Goal: Task Accomplishment & Management: Use online tool/utility

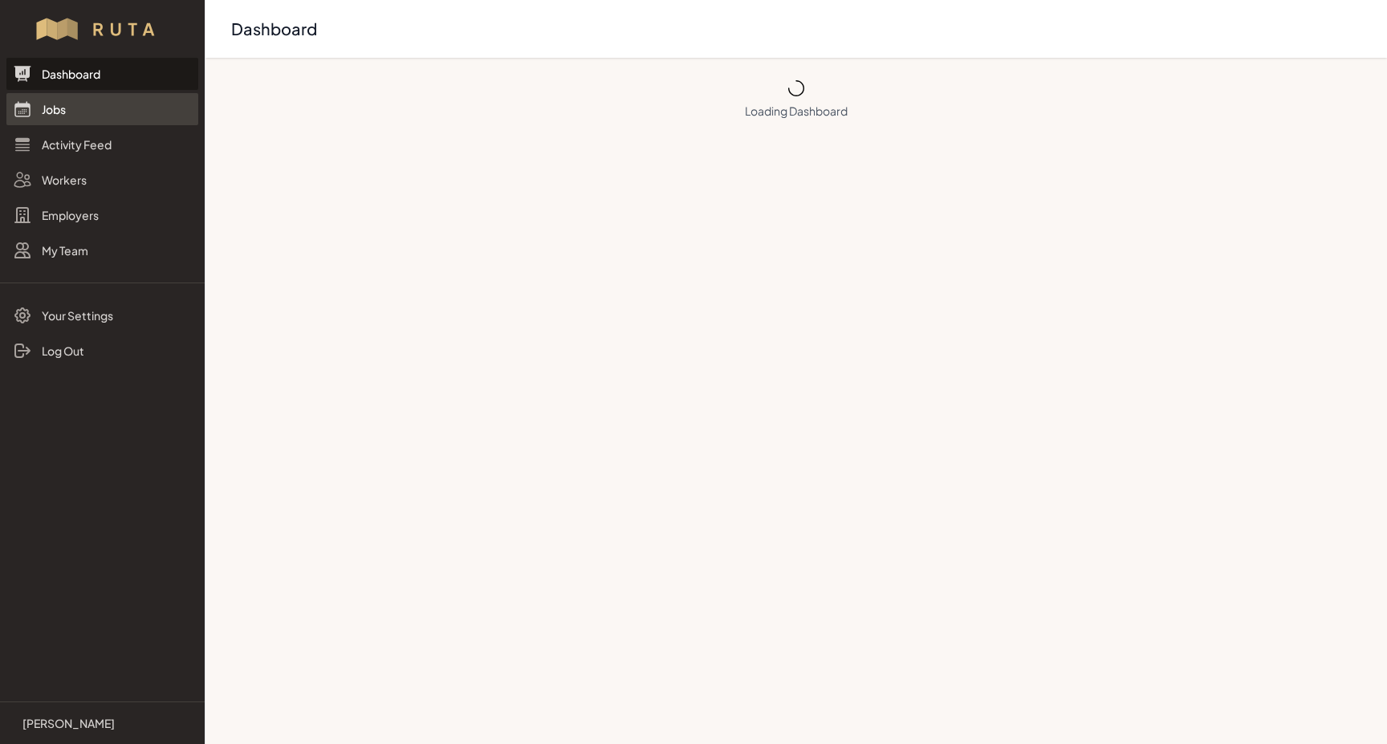
click at [64, 112] on link "Jobs" at bounding box center [102, 109] width 192 height 32
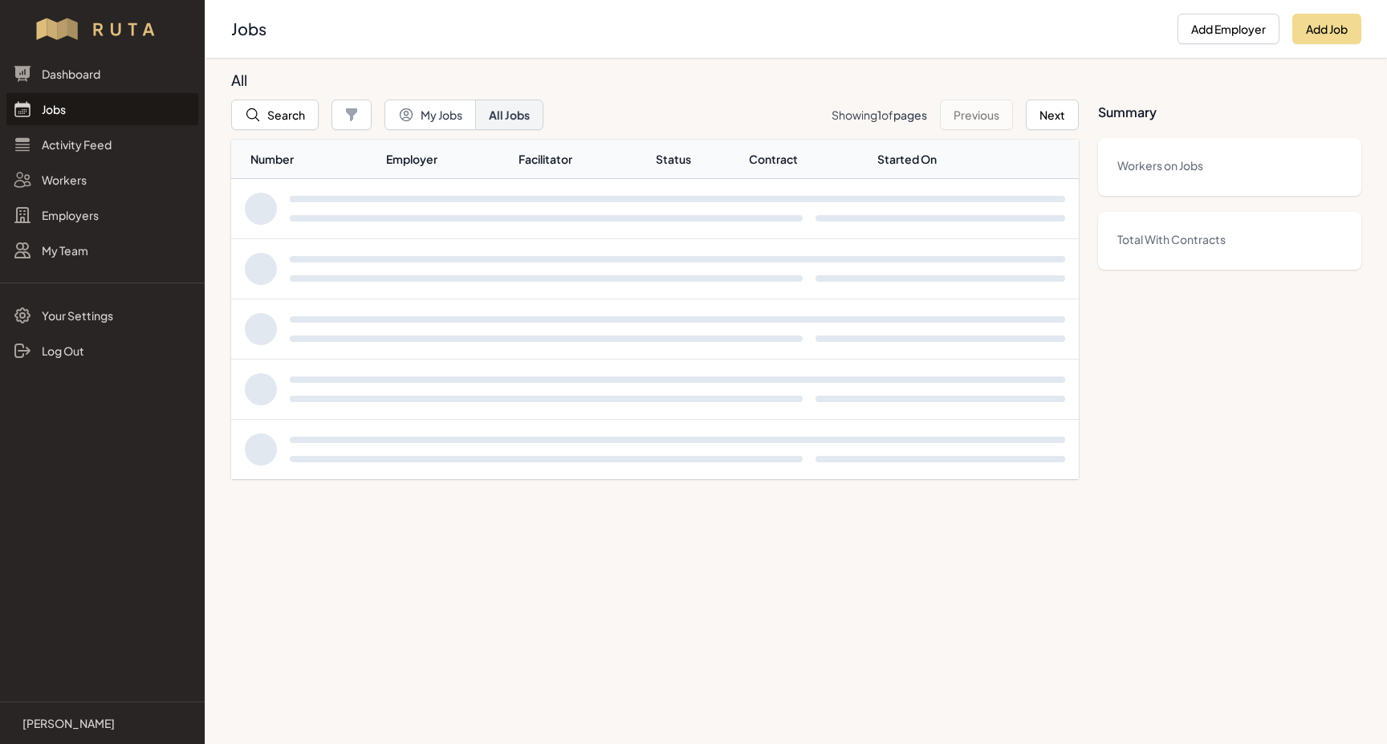
click at [64, 112] on link "Jobs" at bounding box center [102, 109] width 192 height 32
click at [277, 120] on button "Search" at bounding box center [274, 115] width 87 height 31
click at [277, 120] on div at bounding box center [693, 372] width 1387 height 744
click at [277, 120] on button "Search" at bounding box center [274, 115] width 87 height 31
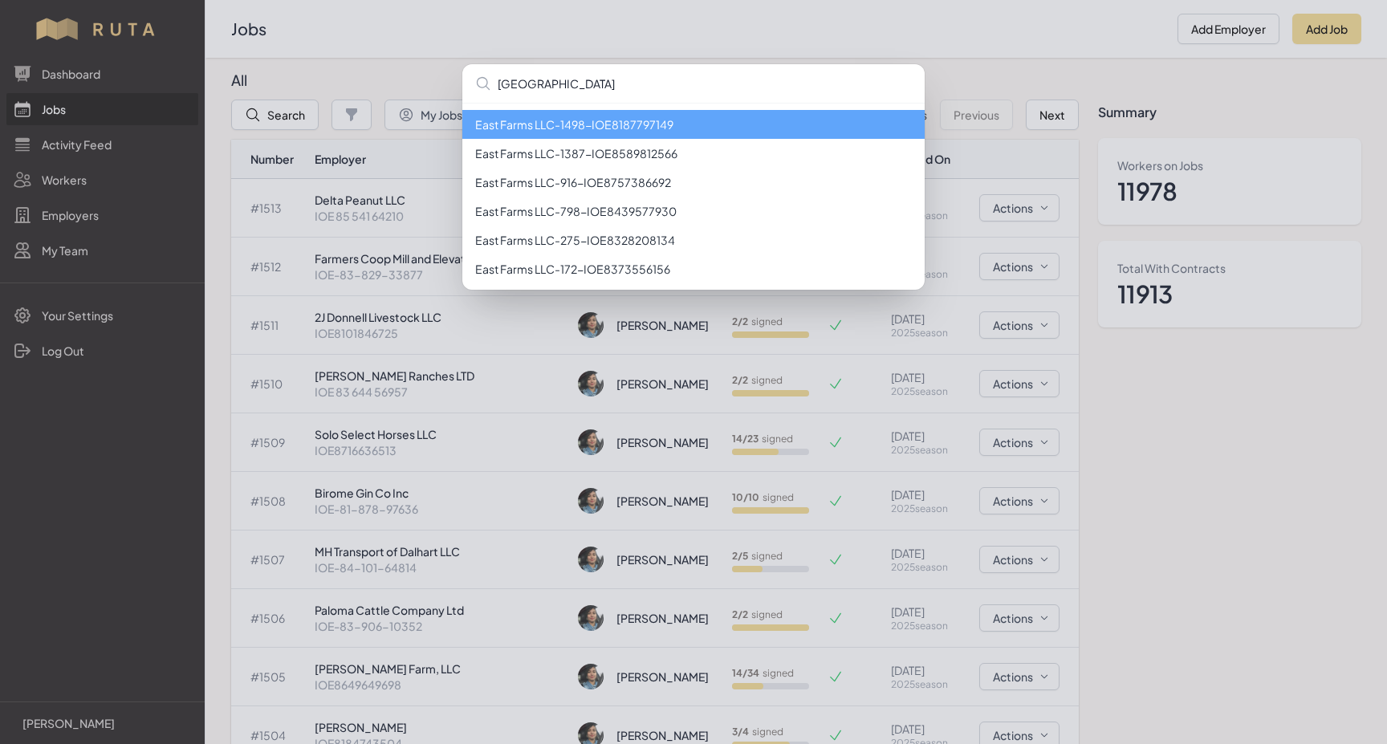
type input "[GEOGRAPHIC_DATA]"
click at [488, 124] on li "East Farms LLC - 1498 - IOE8187797149" at bounding box center [693, 124] width 462 height 29
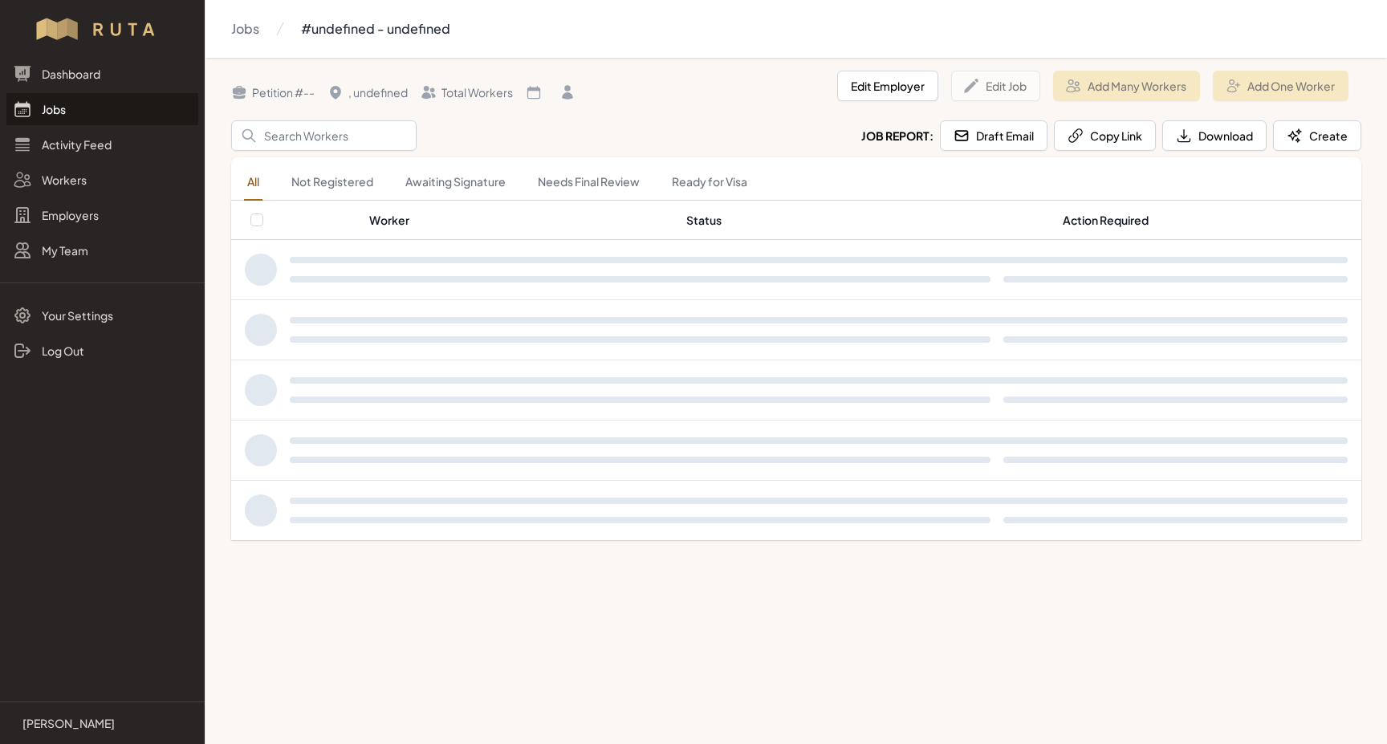
click at [488, 124] on div "Search Job Report: Draft Email Copy Link Download Create" at bounding box center [796, 135] width 1130 height 31
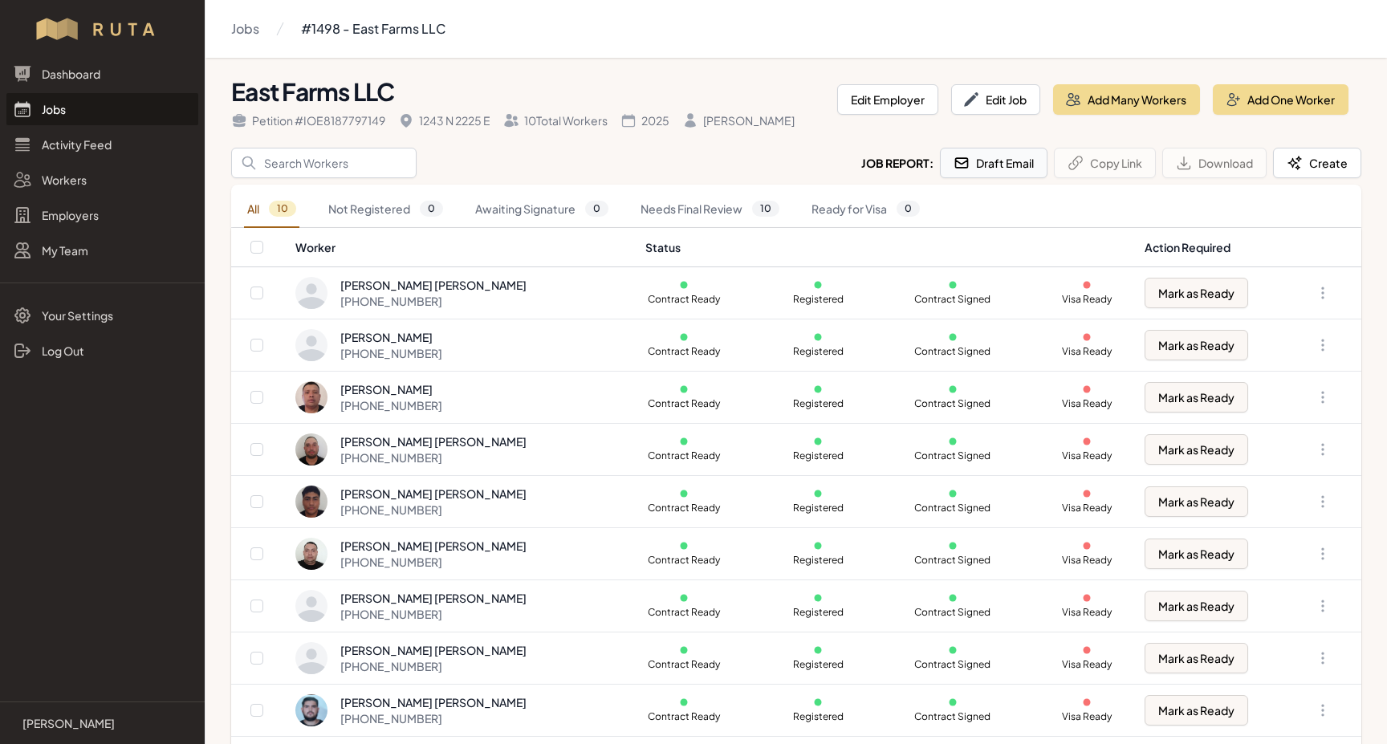
click at [1010, 162] on button "Draft Email" at bounding box center [994, 163] width 108 height 31
click at [54, 111] on link "Jobs" at bounding box center [102, 109] width 192 height 32
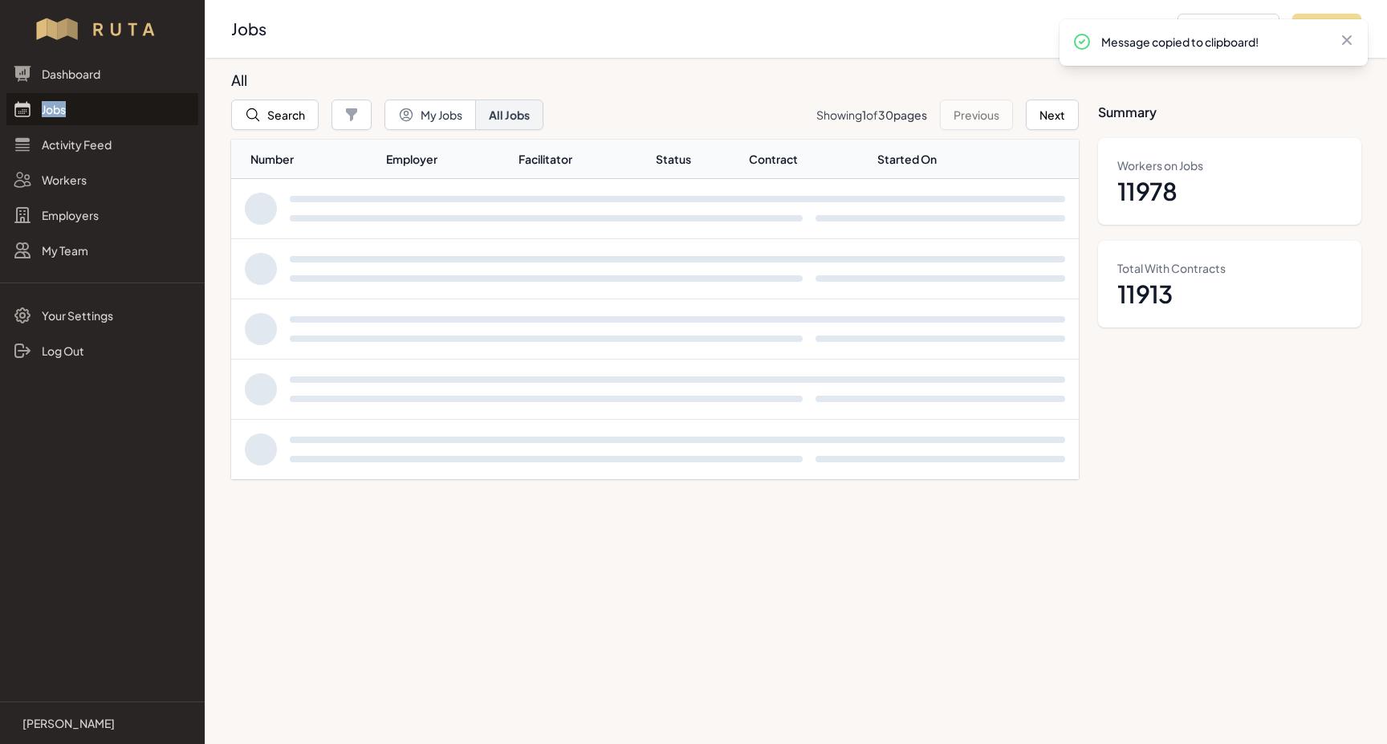
click at [54, 111] on link "Jobs" at bounding box center [102, 109] width 192 height 32
click at [273, 124] on button "Search" at bounding box center [274, 115] width 87 height 31
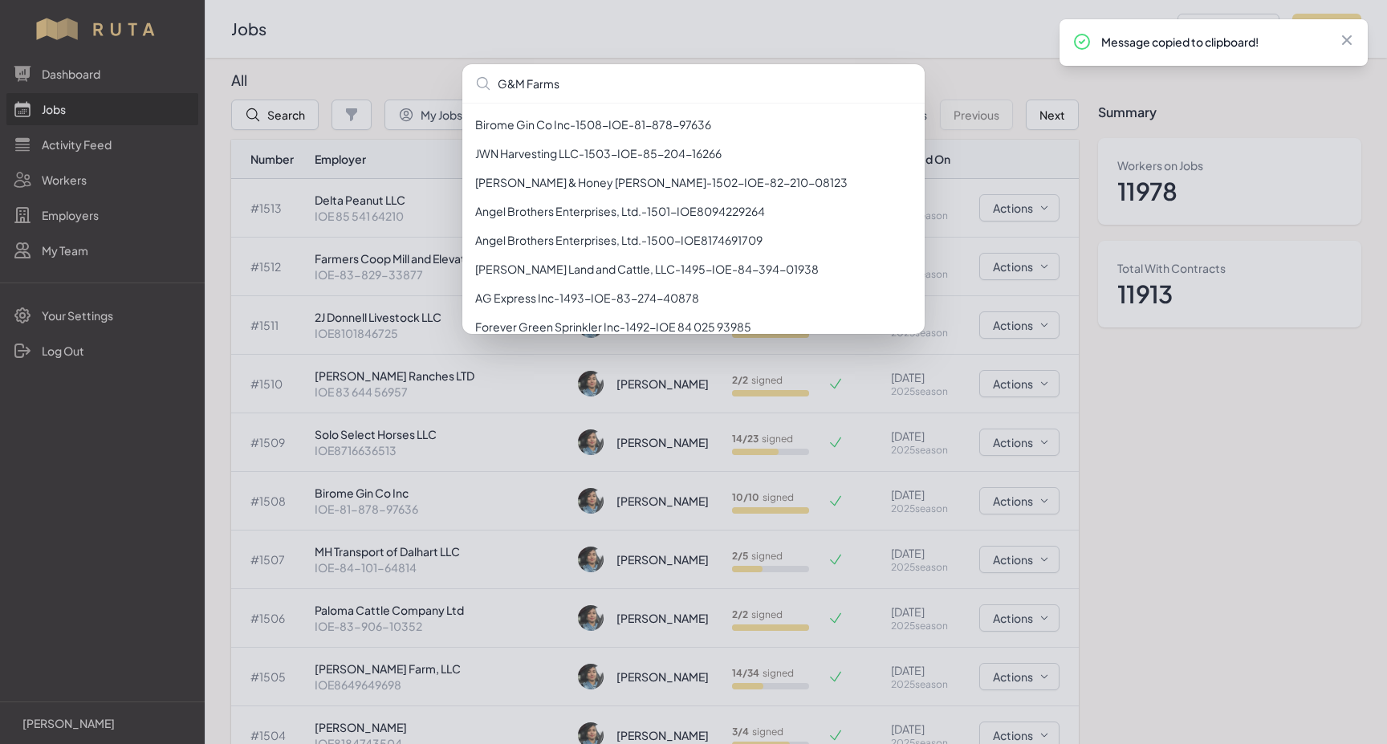
click at [506, 83] on input "G&M Farms" at bounding box center [693, 83] width 462 height 39
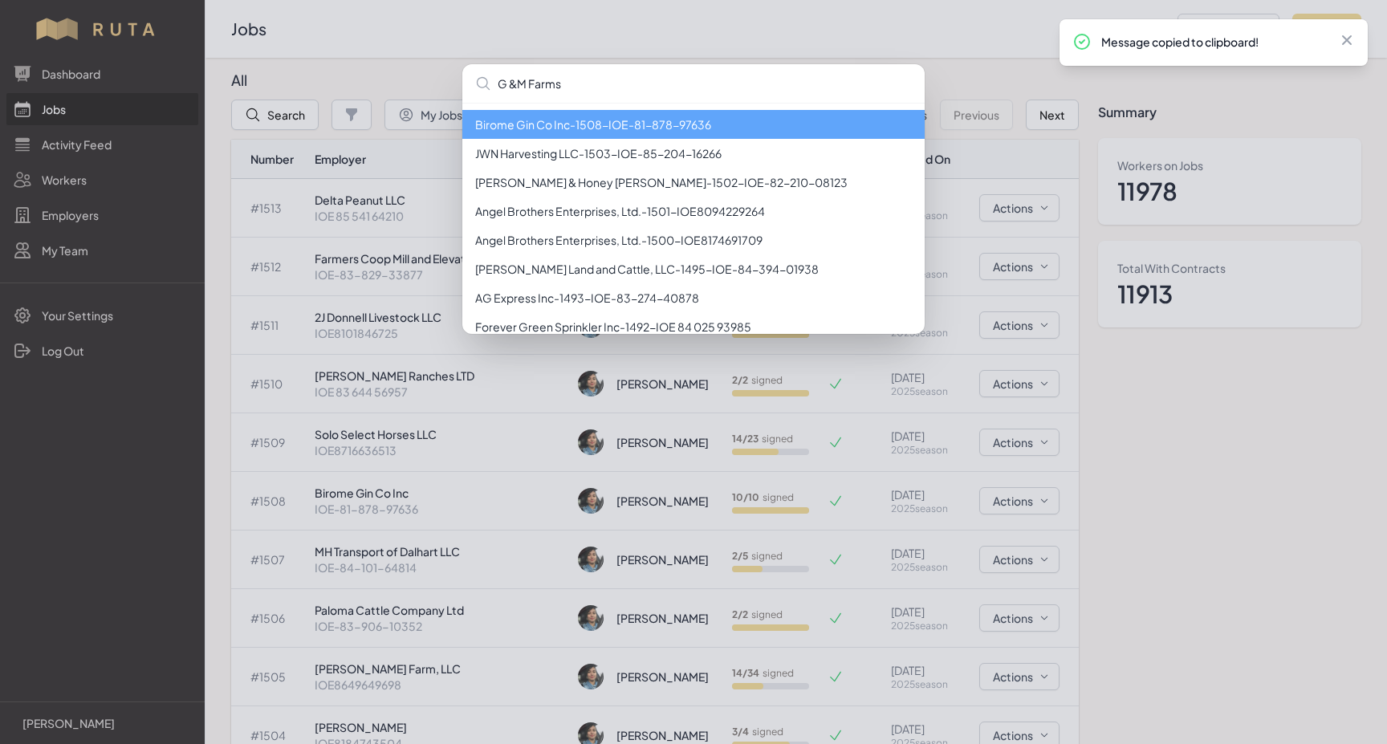
click at [518, 85] on input "G &M Farms" at bounding box center [693, 83] width 462 height 39
type input "G & M Farms"
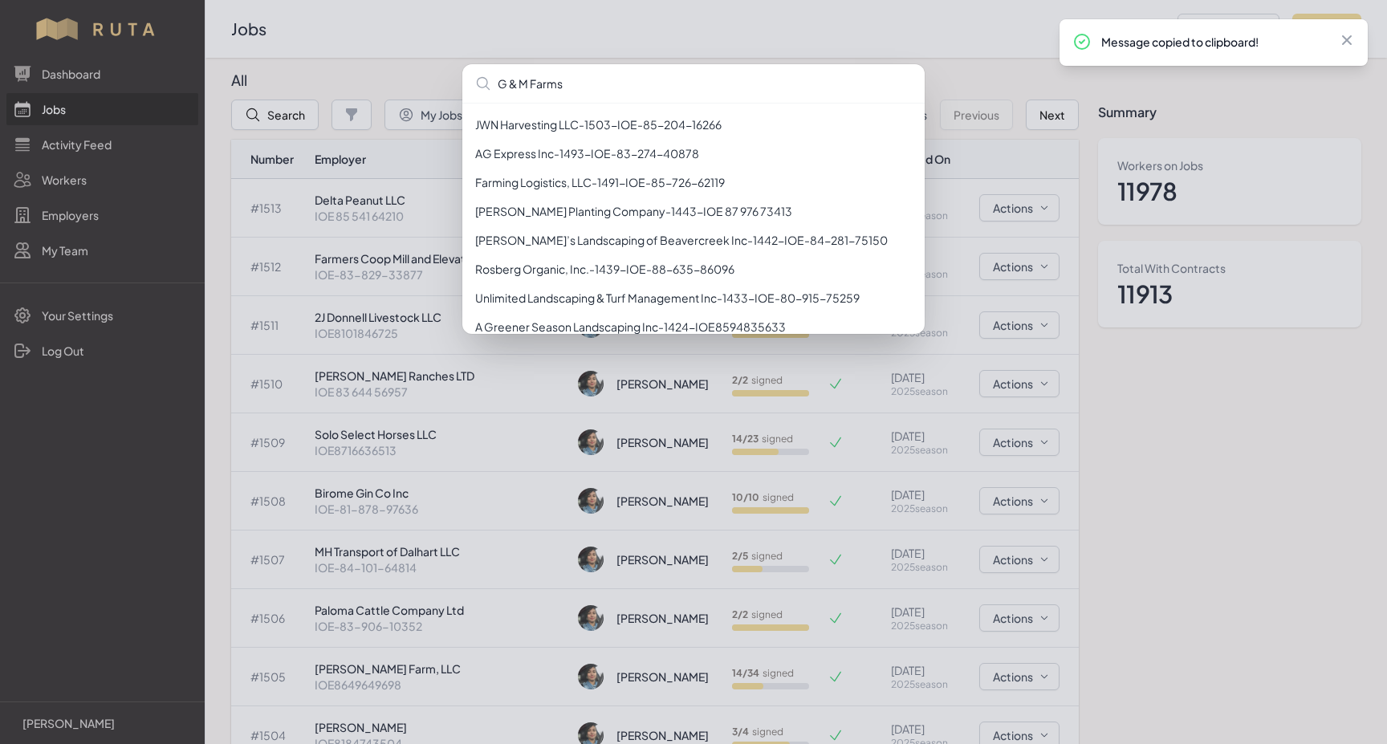
drag, startPoint x: 563, startPoint y: 83, endPoint x: 354, endPoint y: 83, distance: 208.7
click at [354, 83] on div "G & M Farms JWN Harvesting LLC - 1503 - IOE-85-204-16266 AG Express Inc - 1493 …" at bounding box center [693, 372] width 1387 height 744
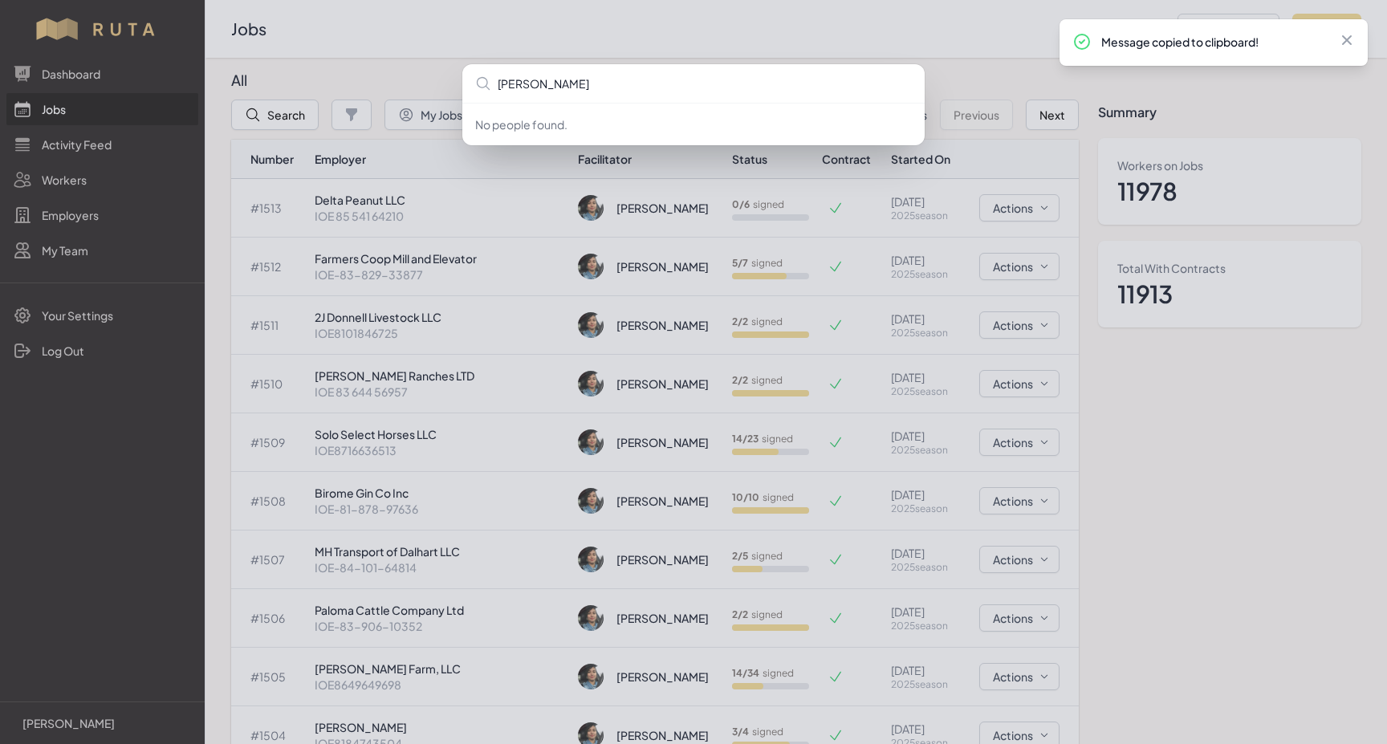
click at [575, 91] on input "[PERSON_NAME]" at bounding box center [693, 83] width 462 height 39
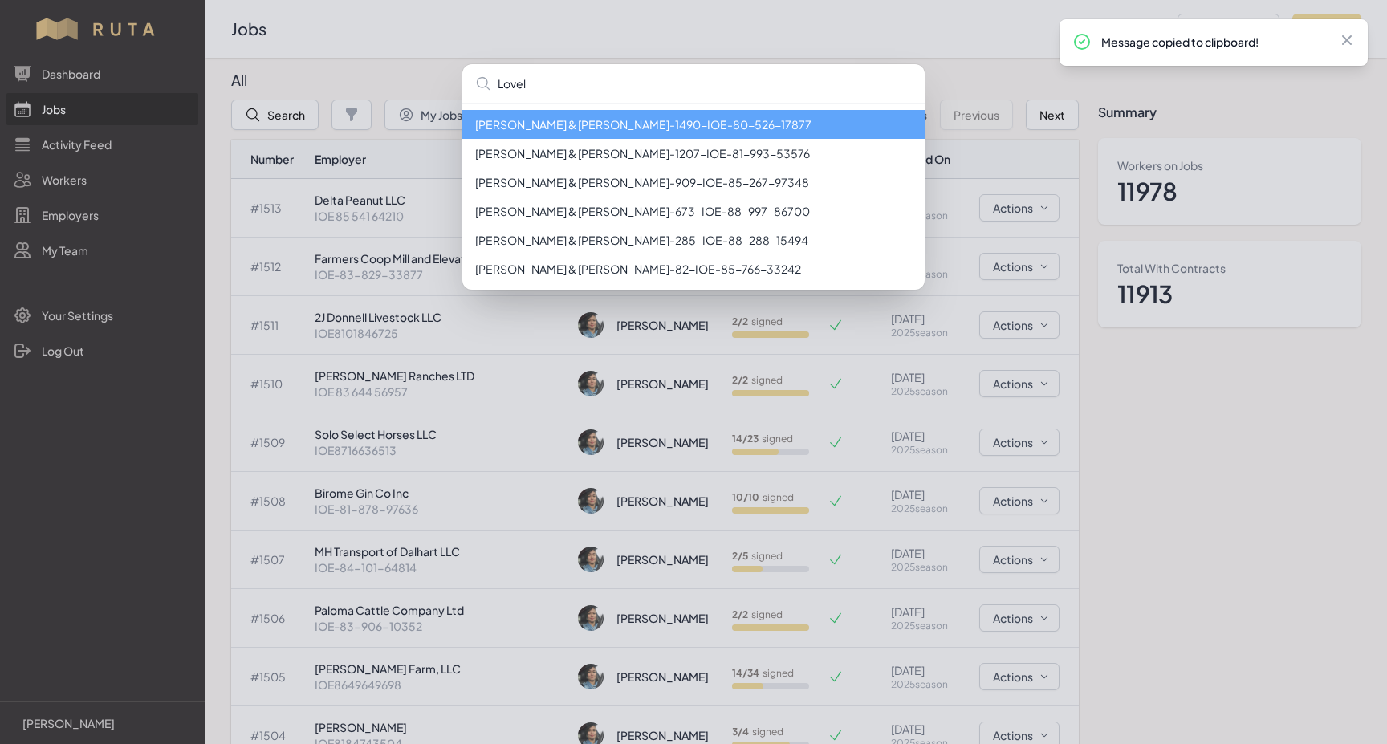
type input "Lovel"
click at [586, 128] on li "[PERSON_NAME] & [PERSON_NAME] - 1490 - IOE-80-526-17877" at bounding box center [693, 124] width 462 height 29
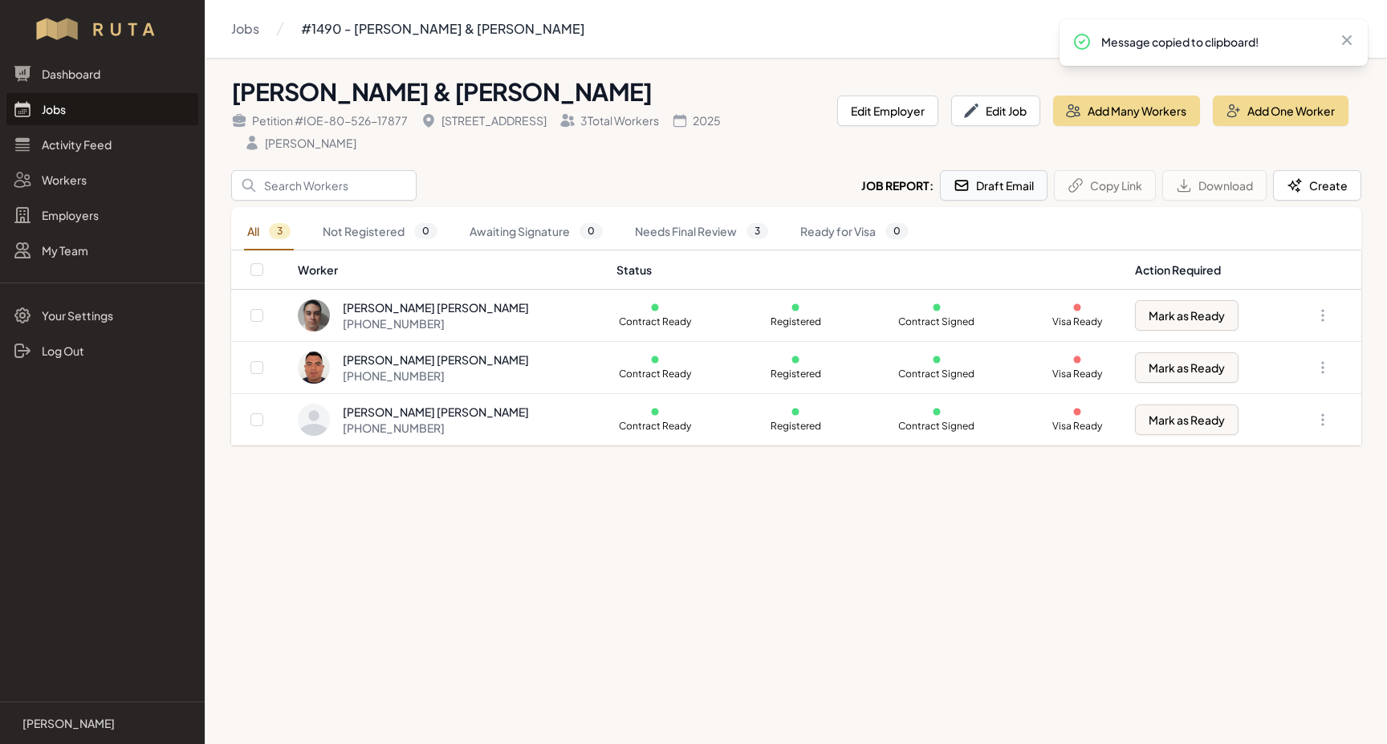
click at [1009, 189] on button "Draft Email" at bounding box center [994, 185] width 108 height 31
